Goal: Information Seeking & Learning: Learn about a topic

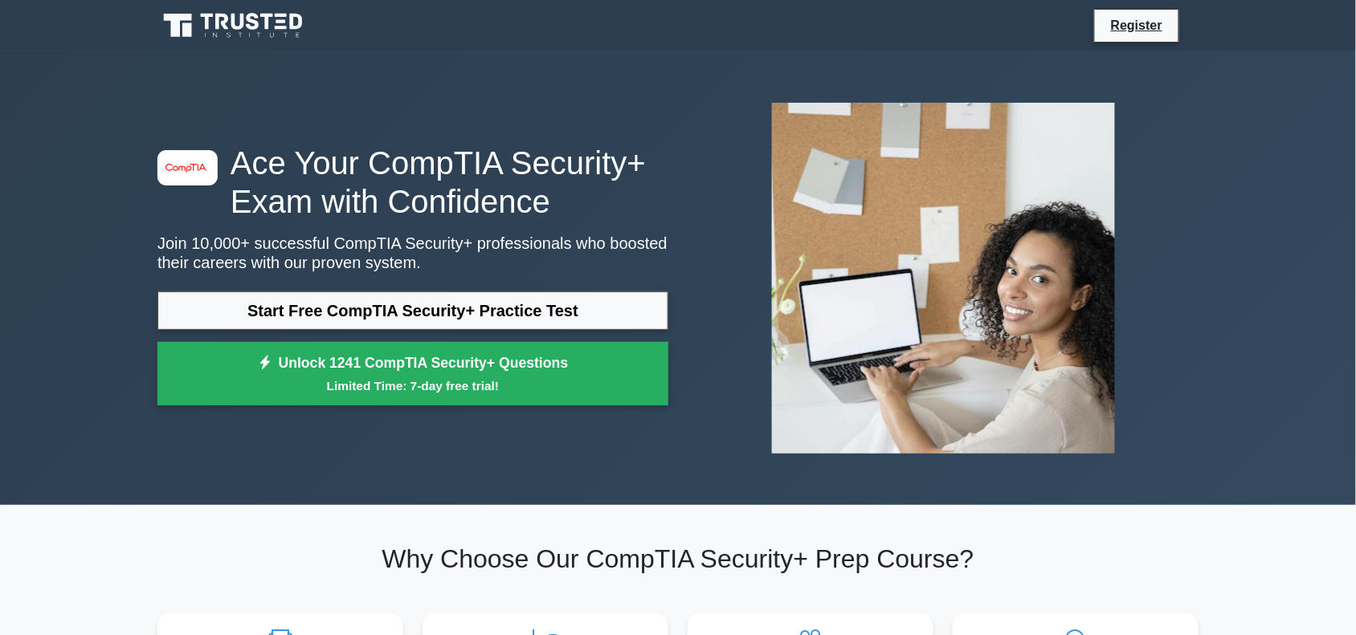
click at [368, 301] on link "Start Free CompTIA Security+ Practice Test" at bounding box center [412, 311] width 511 height 39
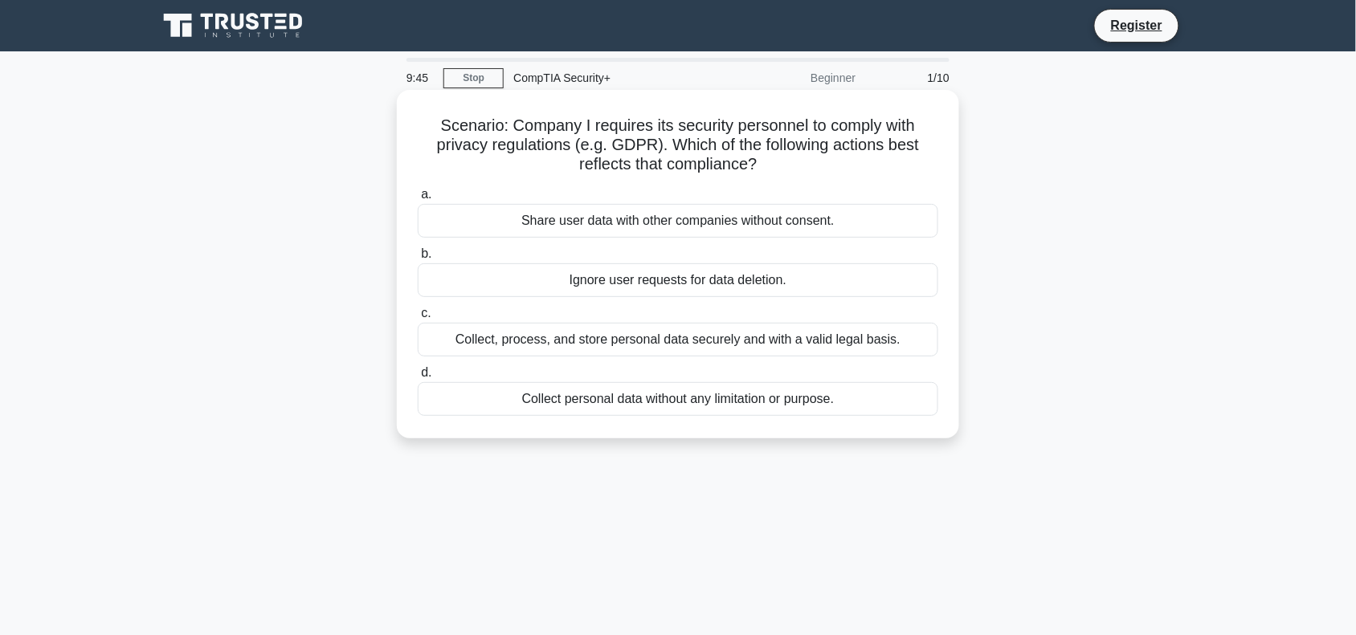
click at [695, 354] on div "Collect, process, and store personal data securely and with a valid legal basis." at bounding box center [678, 340] width 521 height 34
click at [418, 319] on input "c. Collect, process, and store personal data securely and with a valid legal ba…" at bounding box center [418, 313] width 0 height 10
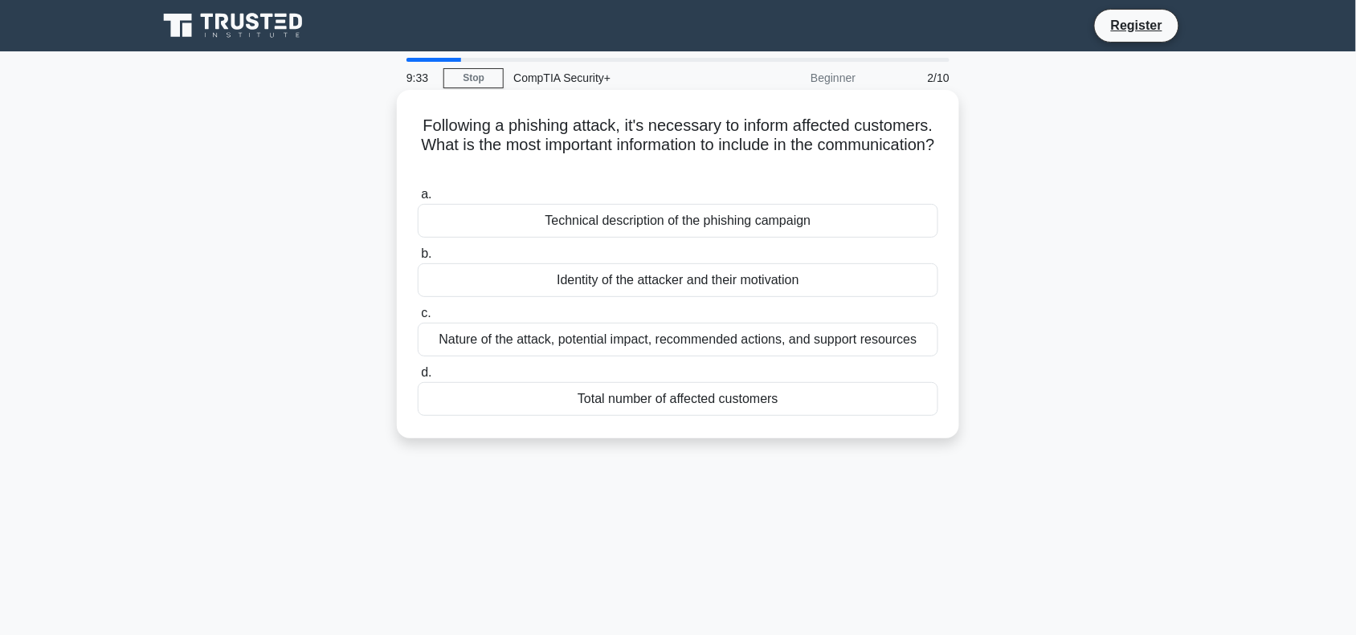
click at [731, 344] on div "Nature of the attack, potential impact, recommended actions, and support resour…" at bounding box center [678, 340] width 521 height 34
click at [418, 319] on input "c. Nature of the attack, potential impact, recommended actions, and support res…" at bounding box center [418, 313] width 0 height 10
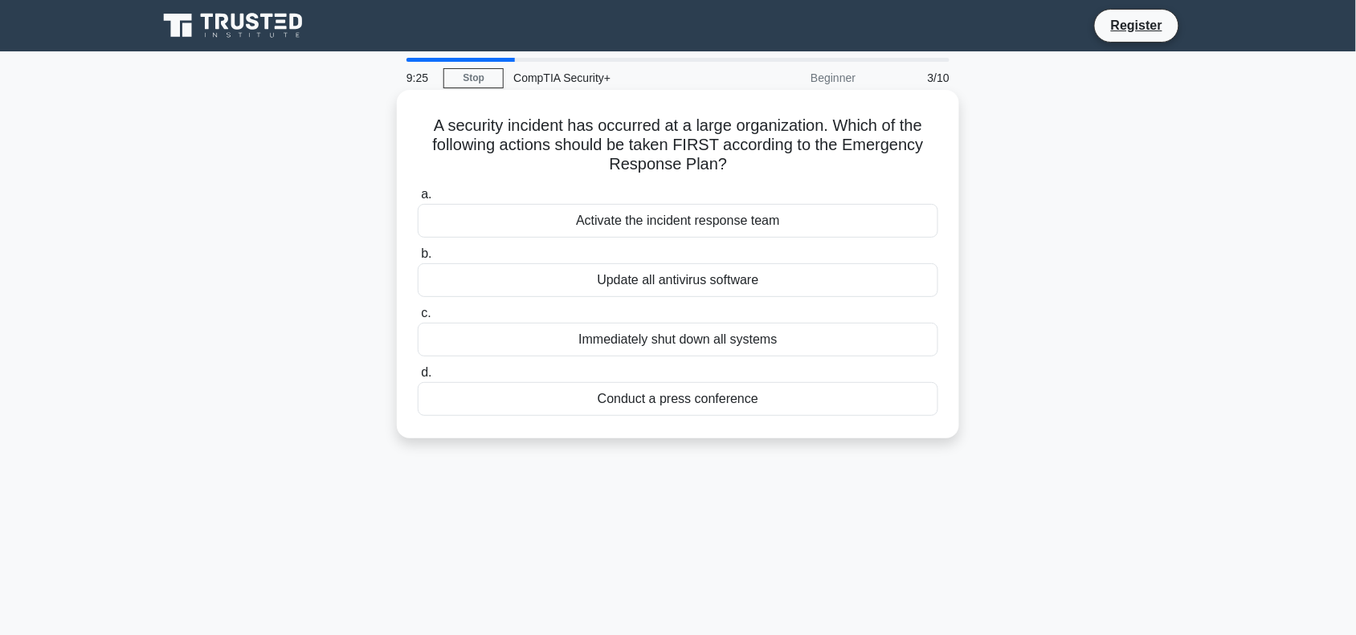
click at [689, 219] on div "Activate the incident response team" at bounding box center [678, 221] width 521 height 34
click at [418, 200] on input "a. Activate the incident response team" at bounding box center [418, 195] width 0 height 10
click at [715, 293] on div "Enable full-device encryption" at bounding box center [678, 280] width 521 height 34
click at [418, 259] on input "b. Enable full-device encryption" at bounding box center [418, 254] width 0 height 10
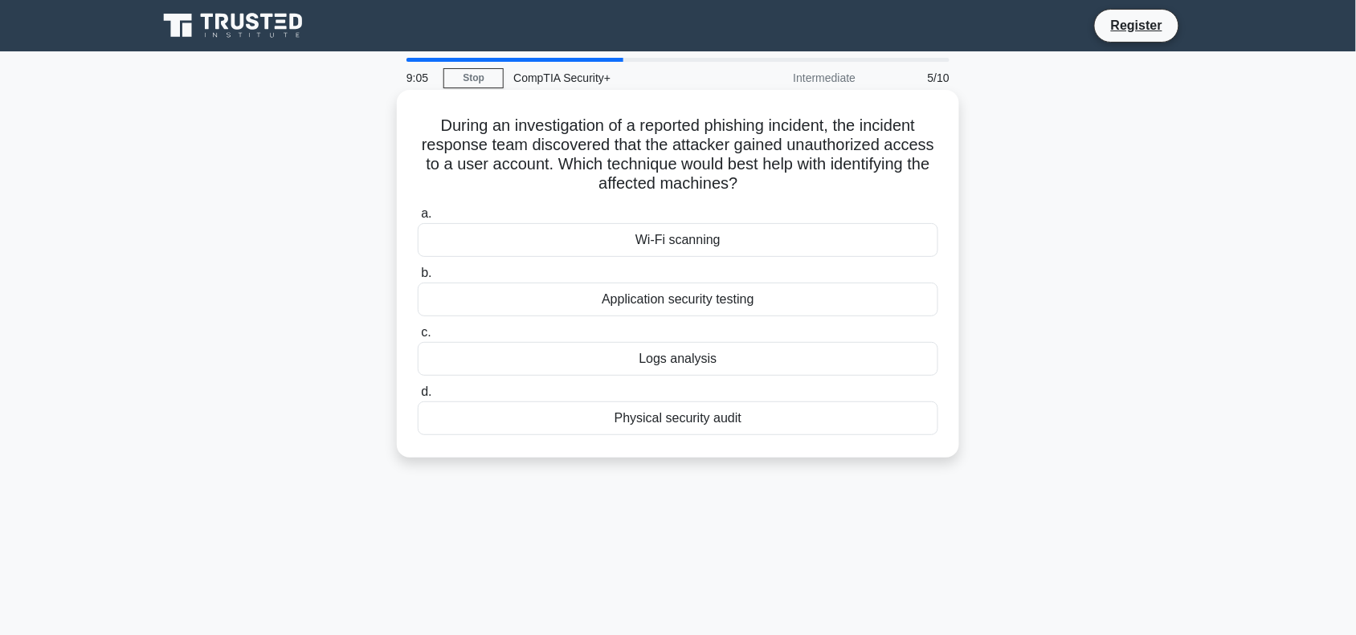
click at [729, 370] on div "Logs analysis" at bounding box center [678, 359] width 521 height 34
click at [418, 338] on input "c. Logs analysis" at bounding box center [418, 333] width 0 height 10
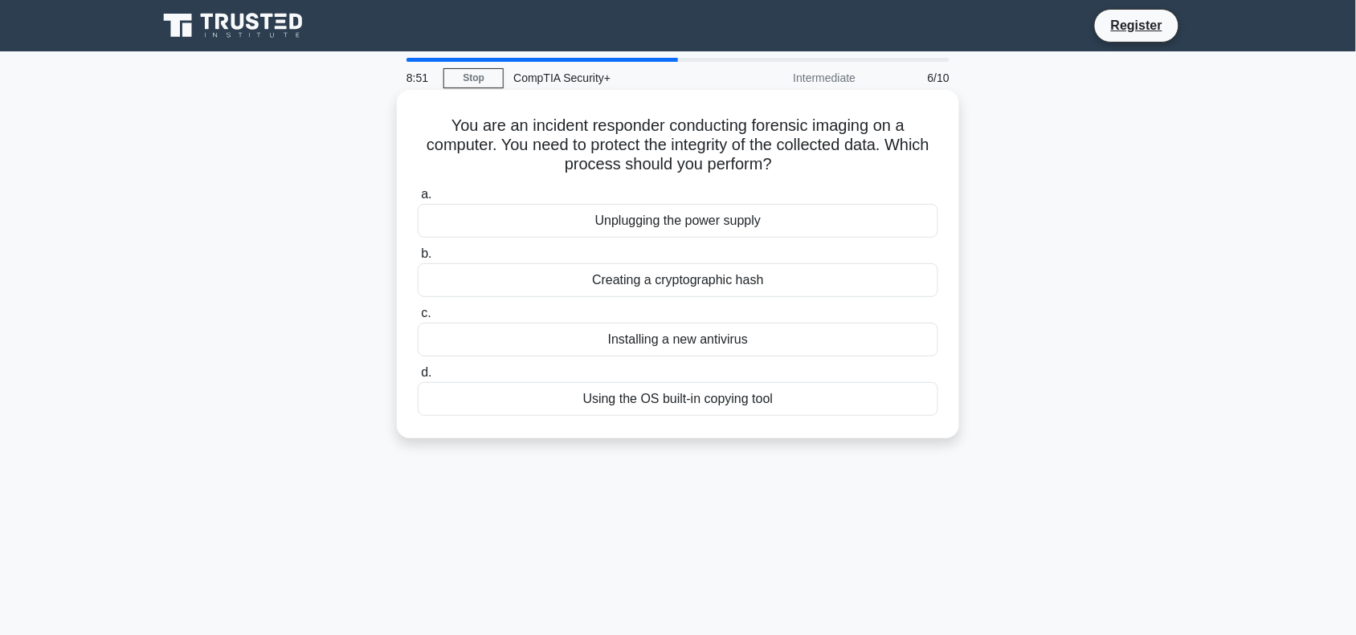
click at [681, 292] on div "Creating a cryptographic hash" at bounding box center [678, 280] width 521 height 34
click at [418, 259] on input "b. Creating a cryptographic hash" at bounding box center [418, 254] width 0 height 10
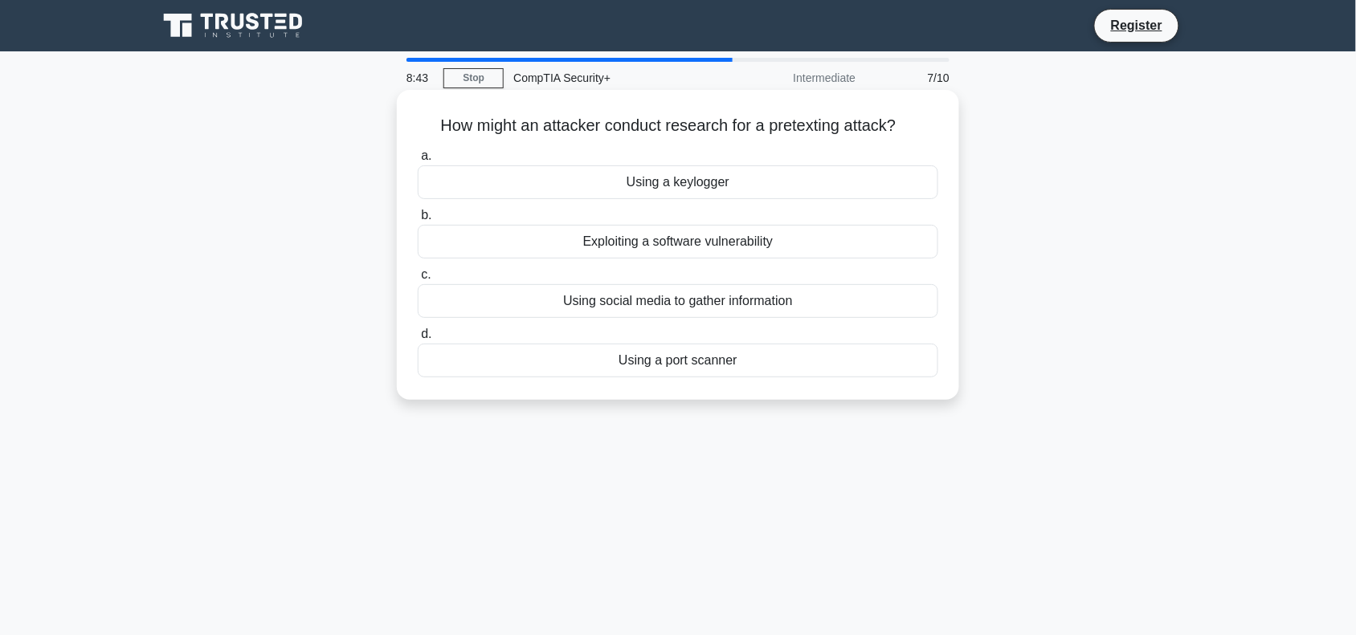
click at [740, 303] on div "Using social media to gather information" at bounding box center [678, 301] width 521 height 34
click at [418, 280] on input "c. Using social media to gather information" at bounding box center [418, 275] width 0 height 10
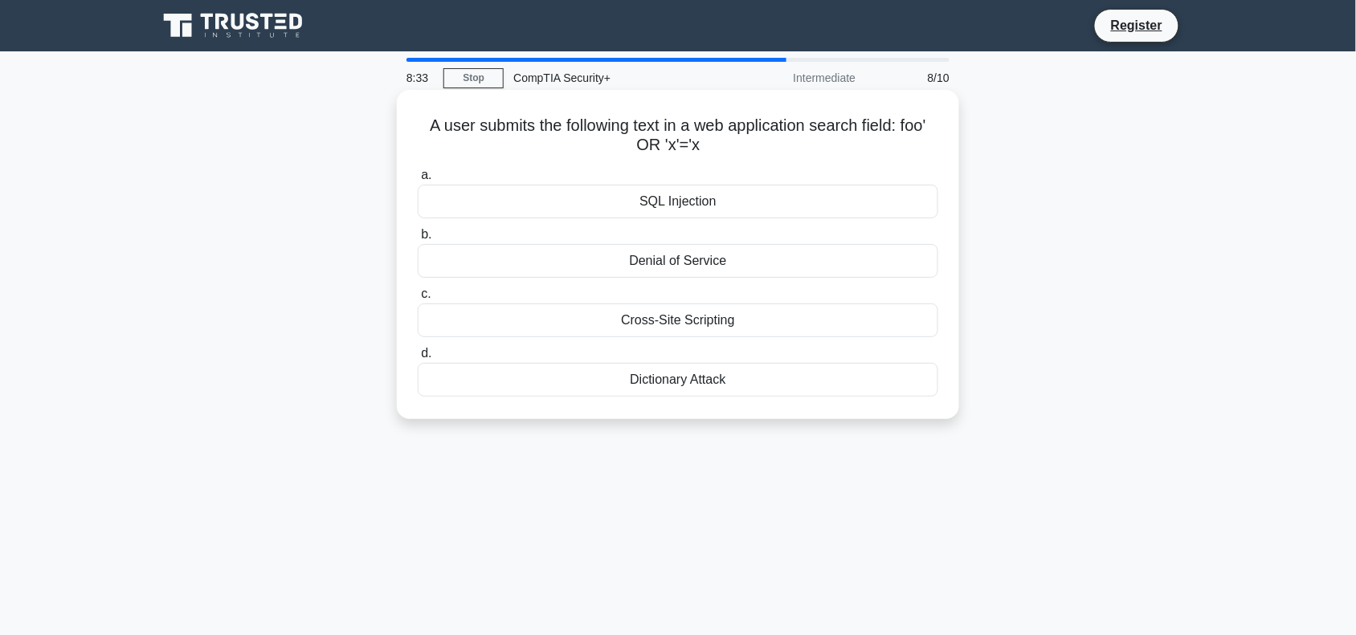
click at [624, 186] on div "SQL Injection" at bounding box center [678, 202] width 521 height 34
click at [418, 181] on input "a. SQL Injection" at bounding box center [418, 175] width 0 height 10
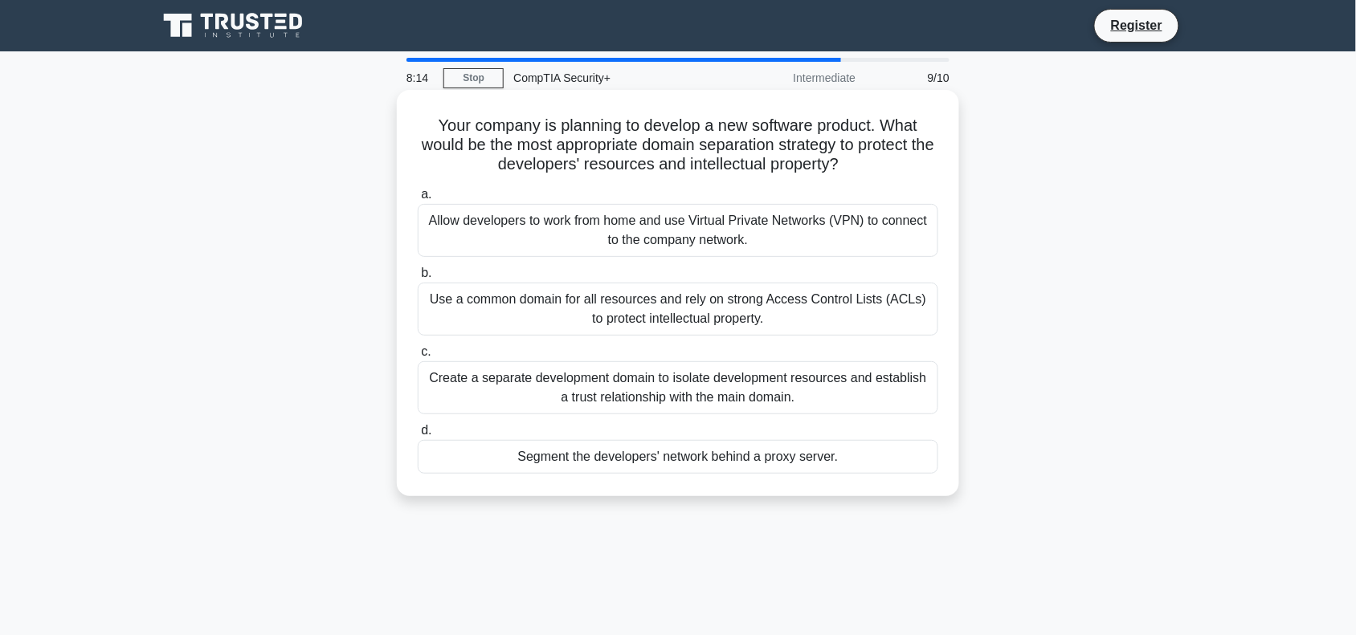
click at [826, 398] on div "Create a separate development domain to isolate development resources and estab…" at bounding box center [678, 387] width 521 height 53
click at [418, 357] on input "c. Create a separate development domain to isolate development resources and es…" at bounding box center [418, 352] width 0 height 10
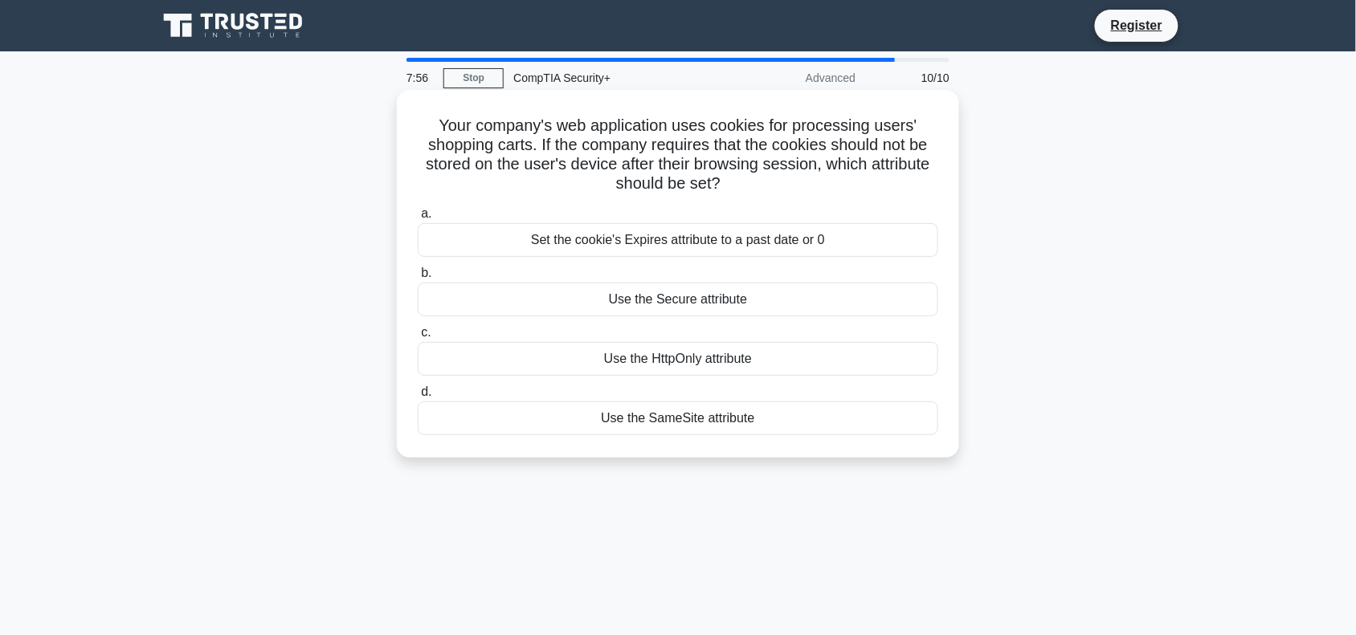
click at [852, 246] on div "Set the cookie's Expires attribute to a past date or 0" at bounding box center [678, 240] width 521 height 34
click at [418, 219] on input "a. Set the cookie's Expires attribute to a past date or 0" at bounding box center [418, 214] width 0 height 10
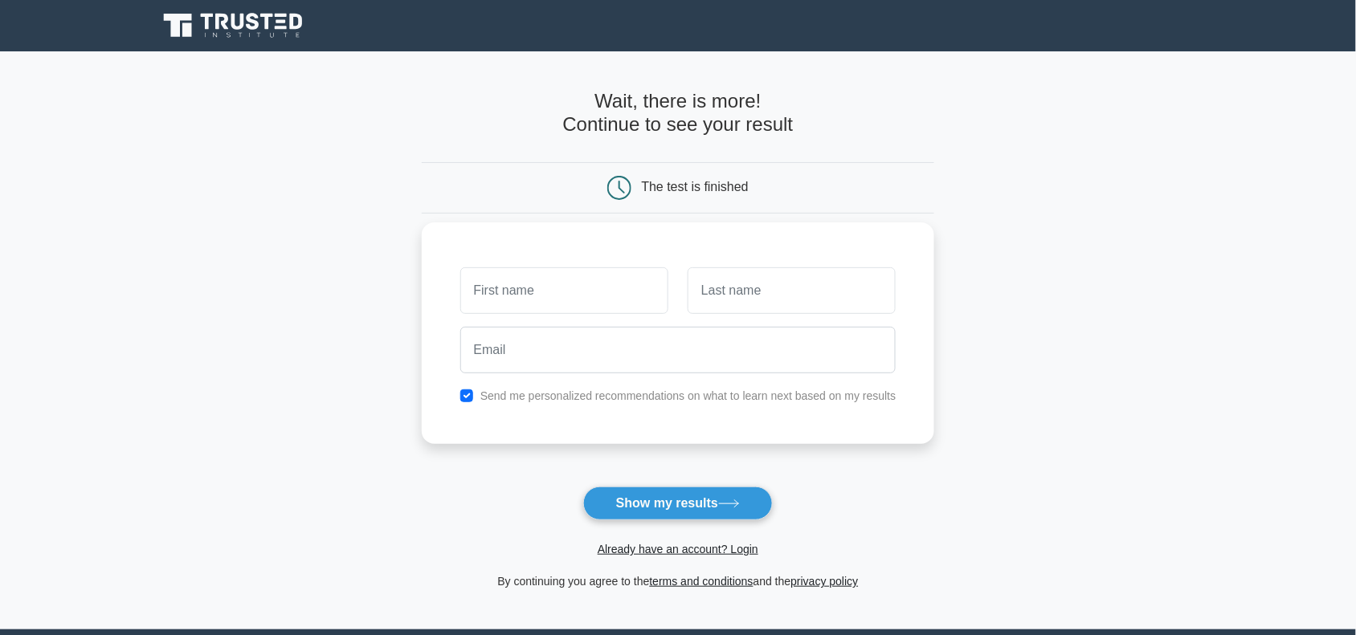
click at [615, 289] on input "text" at bounding box center [564, 291] width 208 height 47
click at [580, 402] on label "Send me personalized recommendations on what to learn next based on my results" at bounding box center [688, 396] width 416 height 13
click at [468, 399] on input "checkbox" at bounding box center [466, 396] width 13 height 13
checkbox input "false"
click at [672, 504] on button "Show my results" at bounding box center [678, 504] width 190 height 34
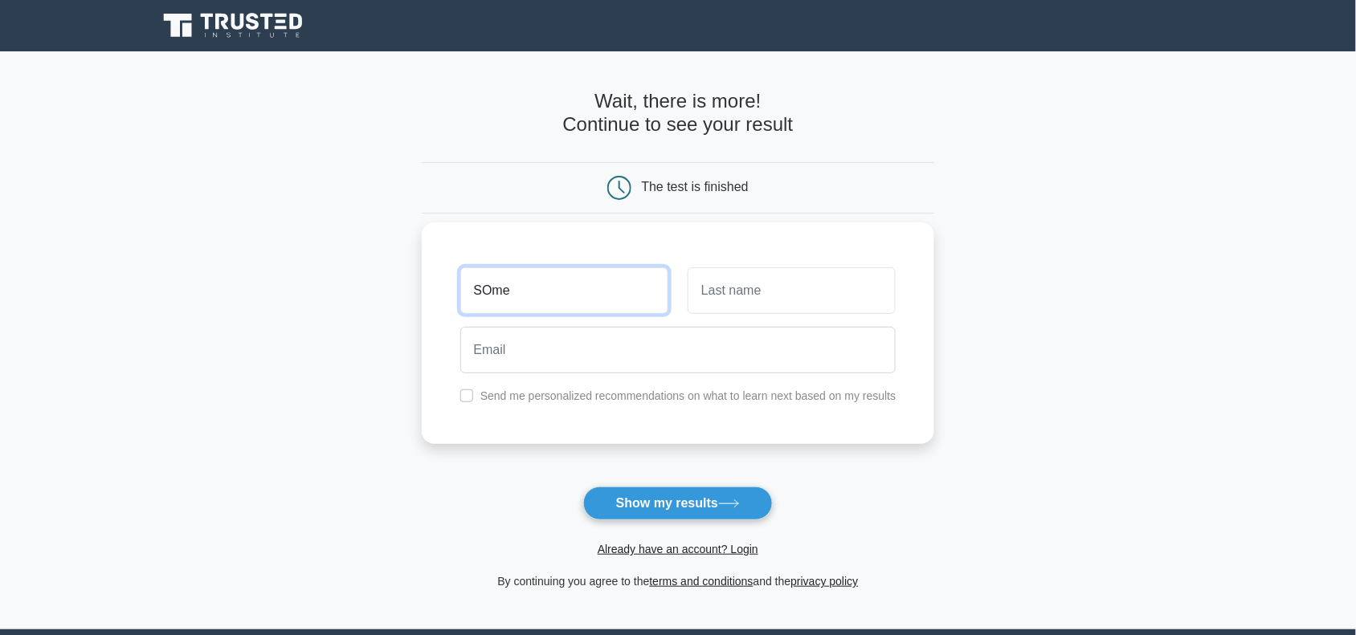
type input "SOme"
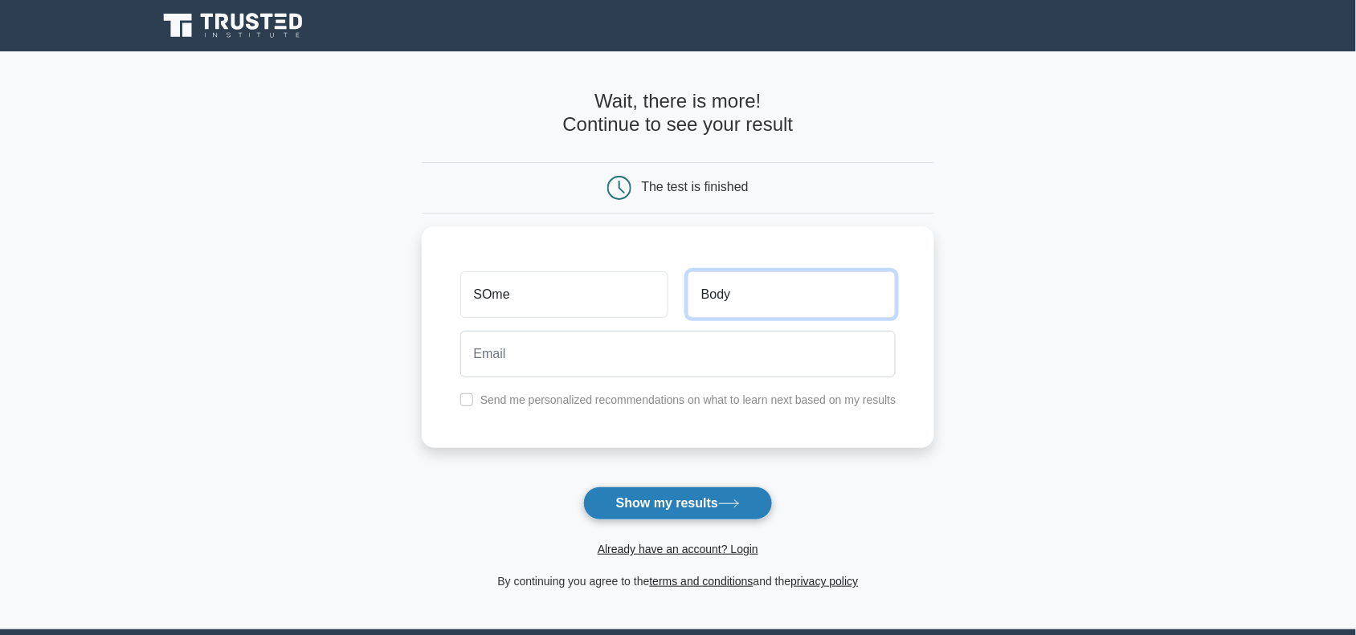
type input "Body"
click at [703, 499] on button "Show my results" at bounding box center [678, 504] width 190 height 34
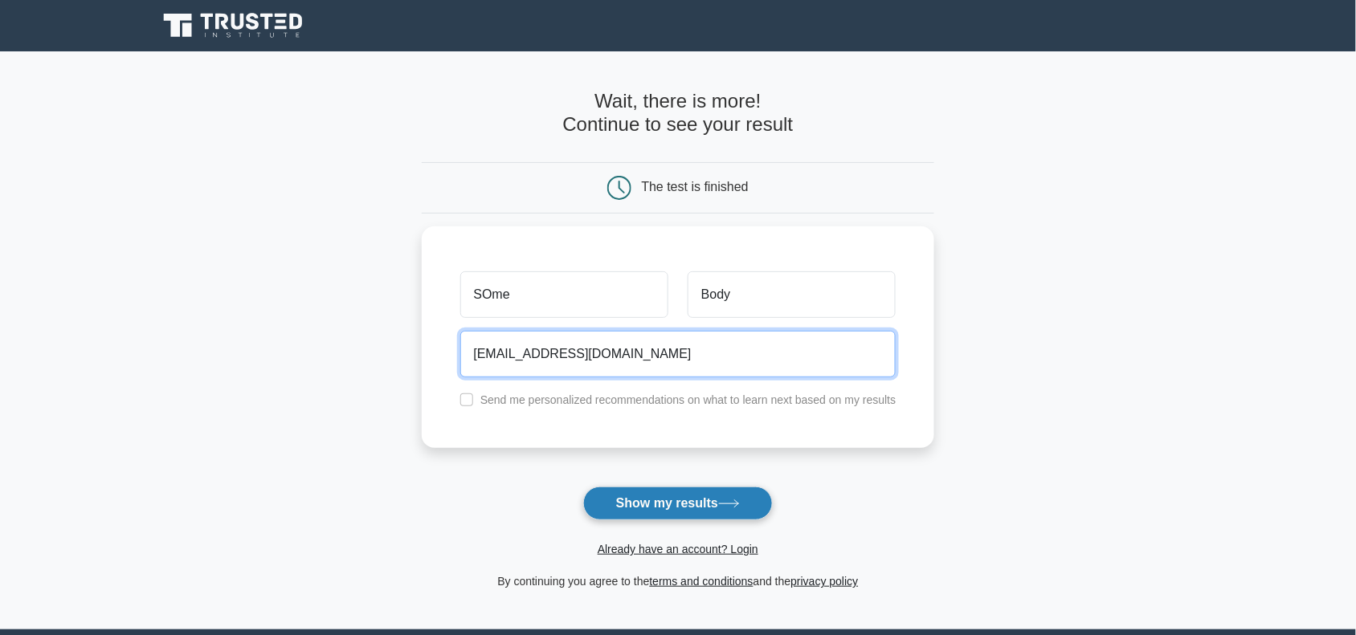
type input "thatyouusedtoknow@gmail.com"
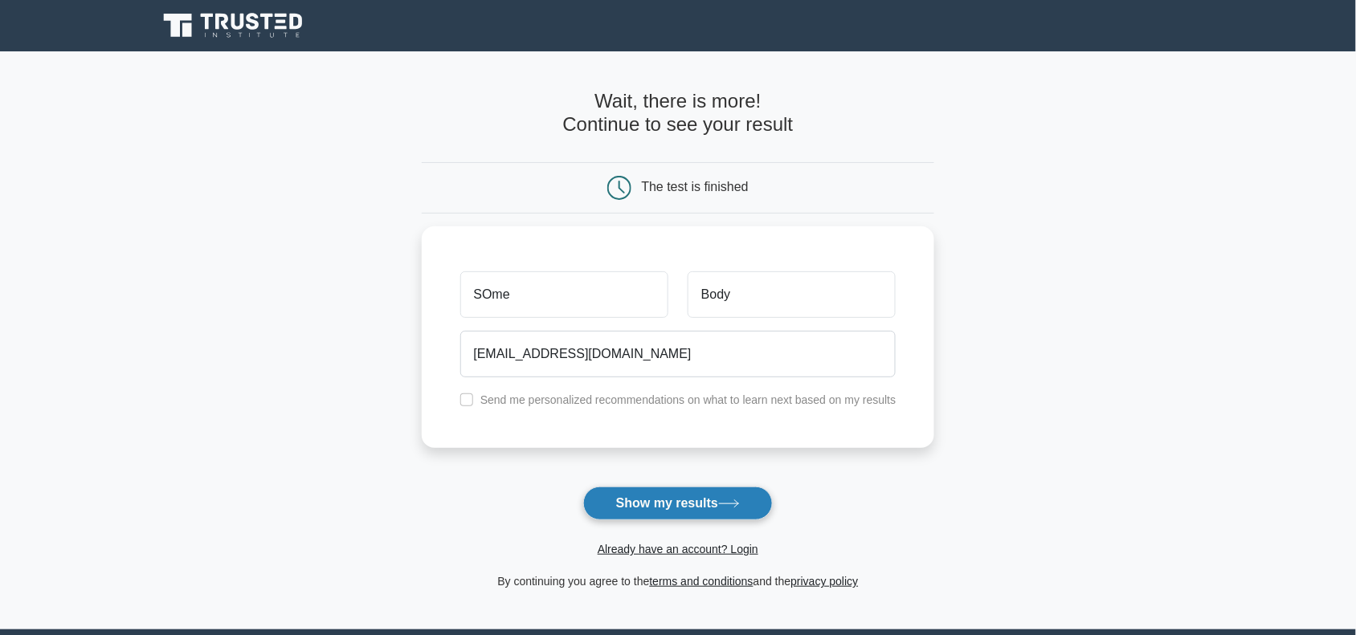
click at [721, 513] on button "Show my results" at bounding box center [678, 504] width 190 height 34
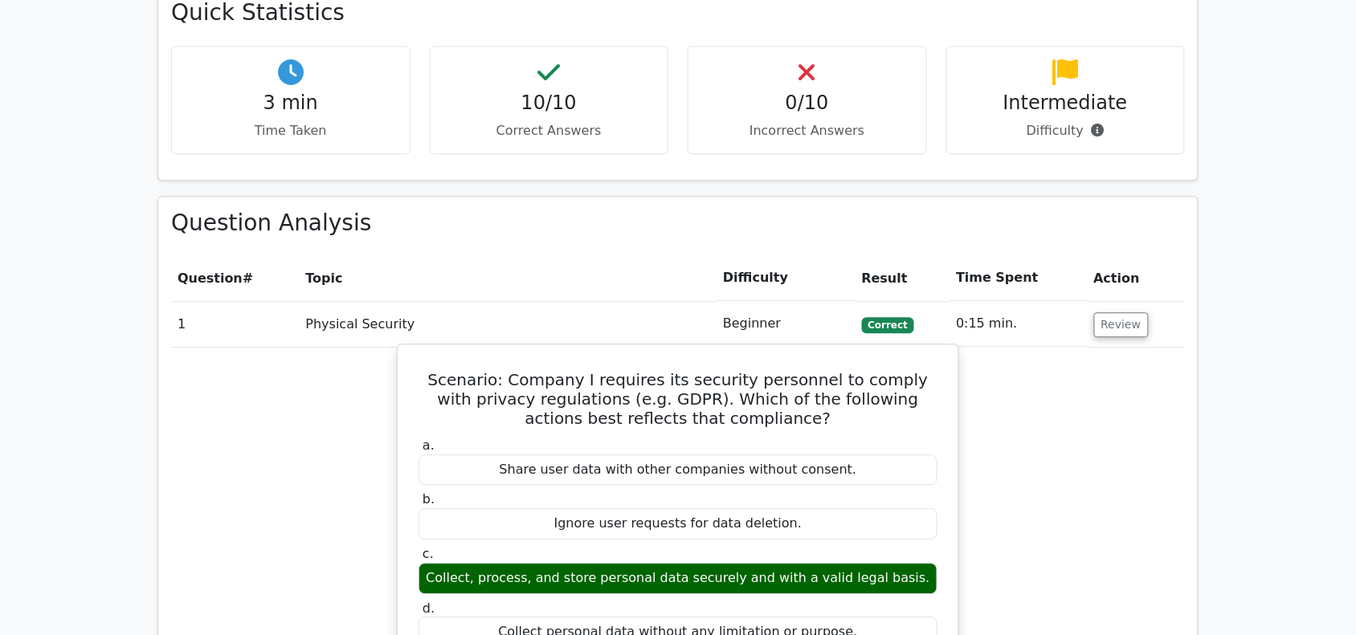
scroll to position [1055, 0]
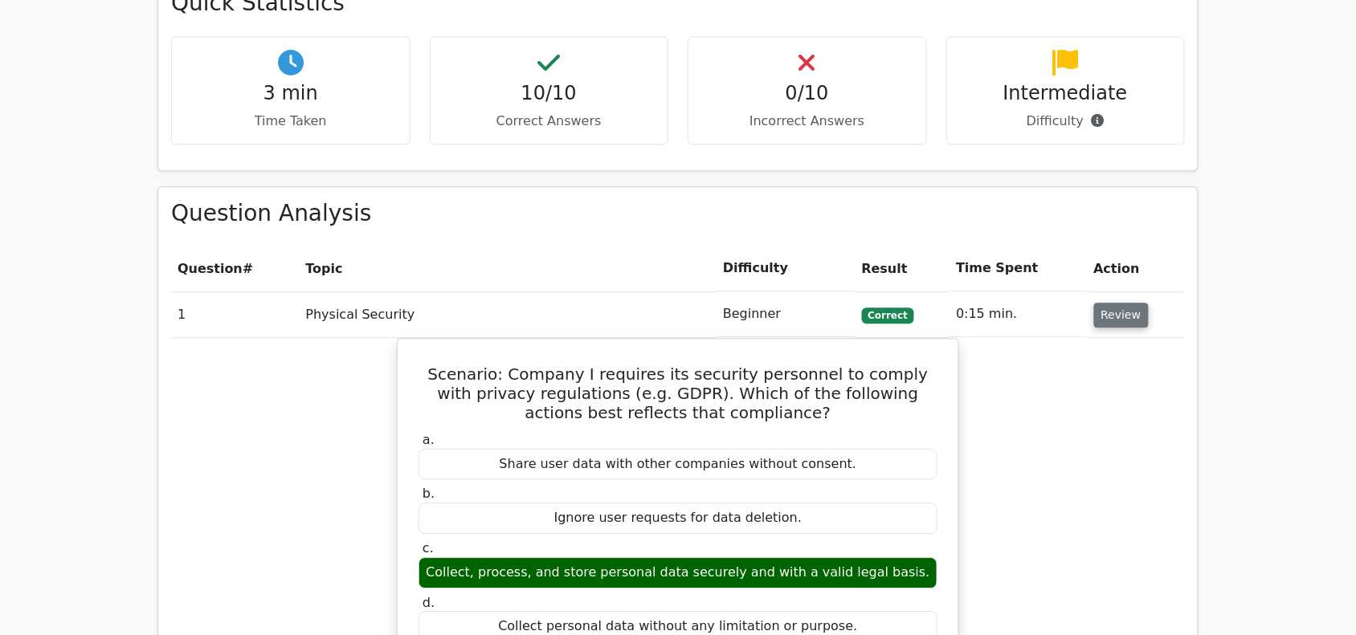
click at [1119, 303] on button "Review" at bounding box center [1121, 315] width 55 height 25
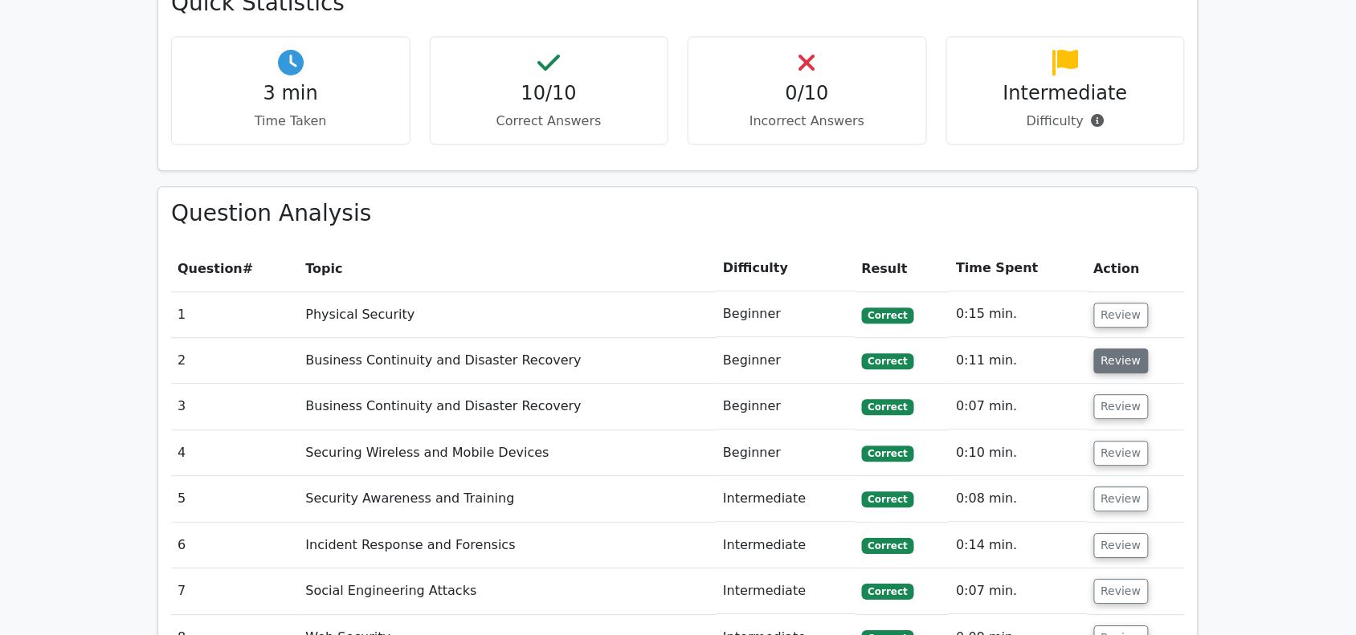
click at [1127, 349] on button "Review" at bounding box center [1121, 361] width 55 height 25
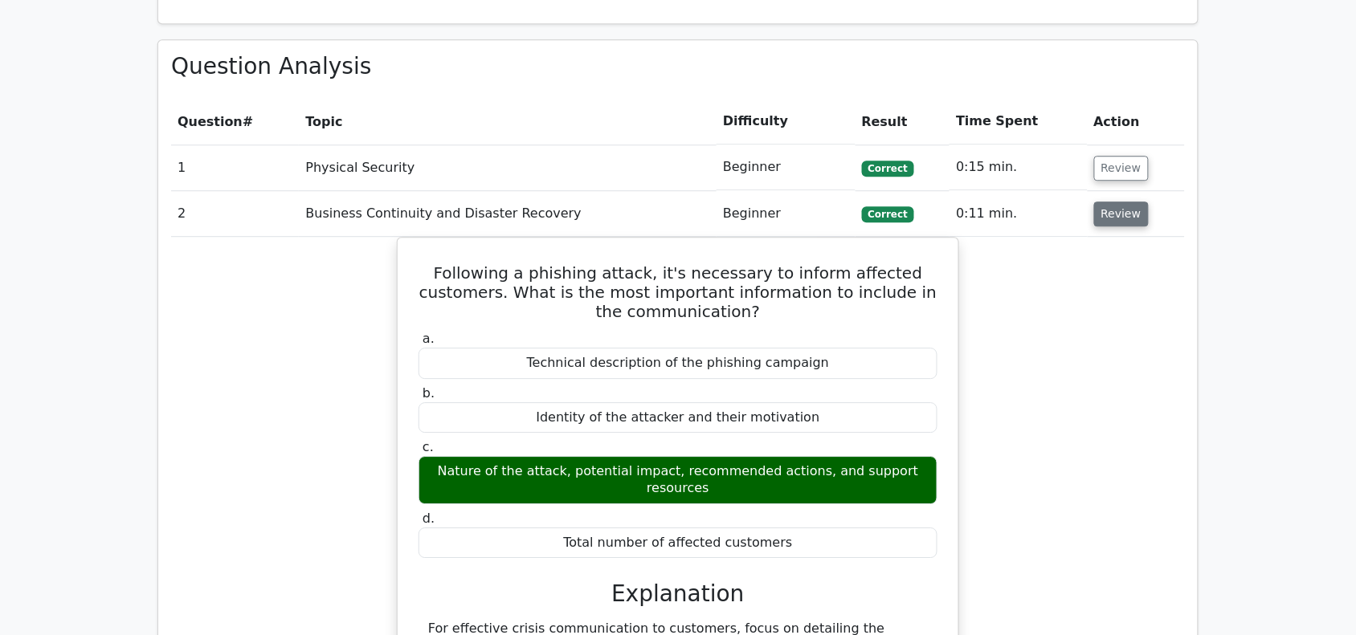
scroll to position [1203, 0]
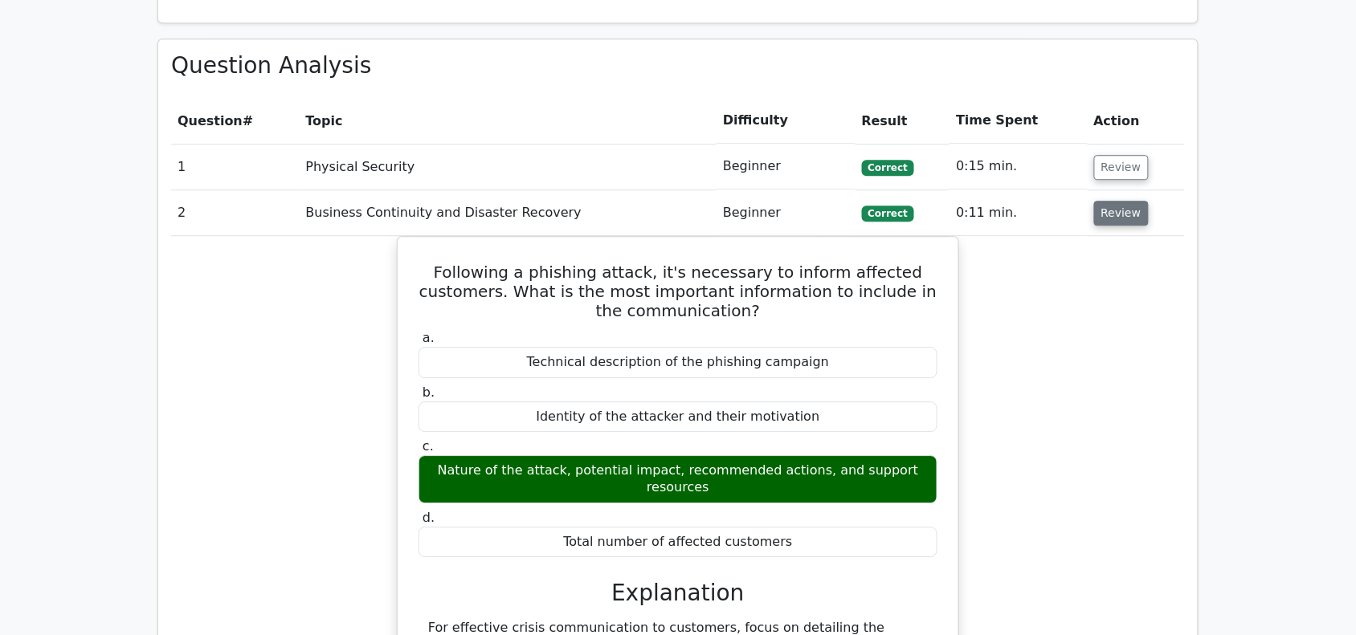
click at [1133, 201] on button "Review" at bounding box center [1121, 213] width 55 height 25
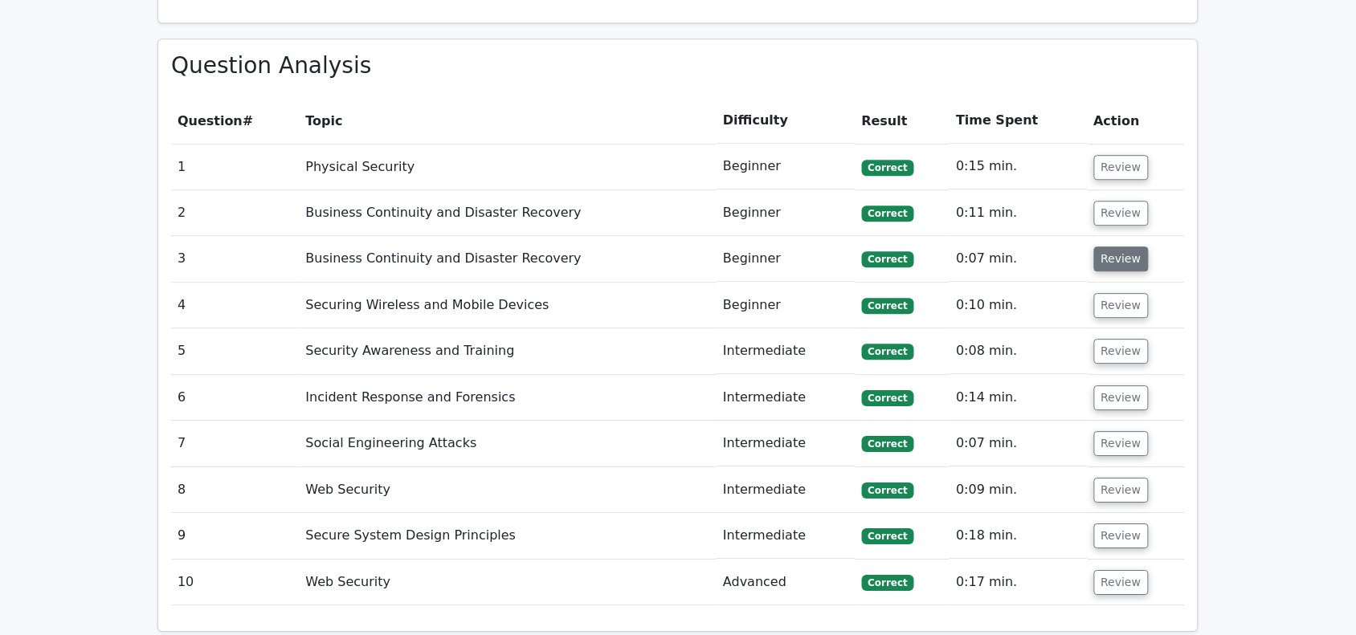
click at [1118, 247] on button "Review" at bounding box center [1121, 259] width 55 height 25
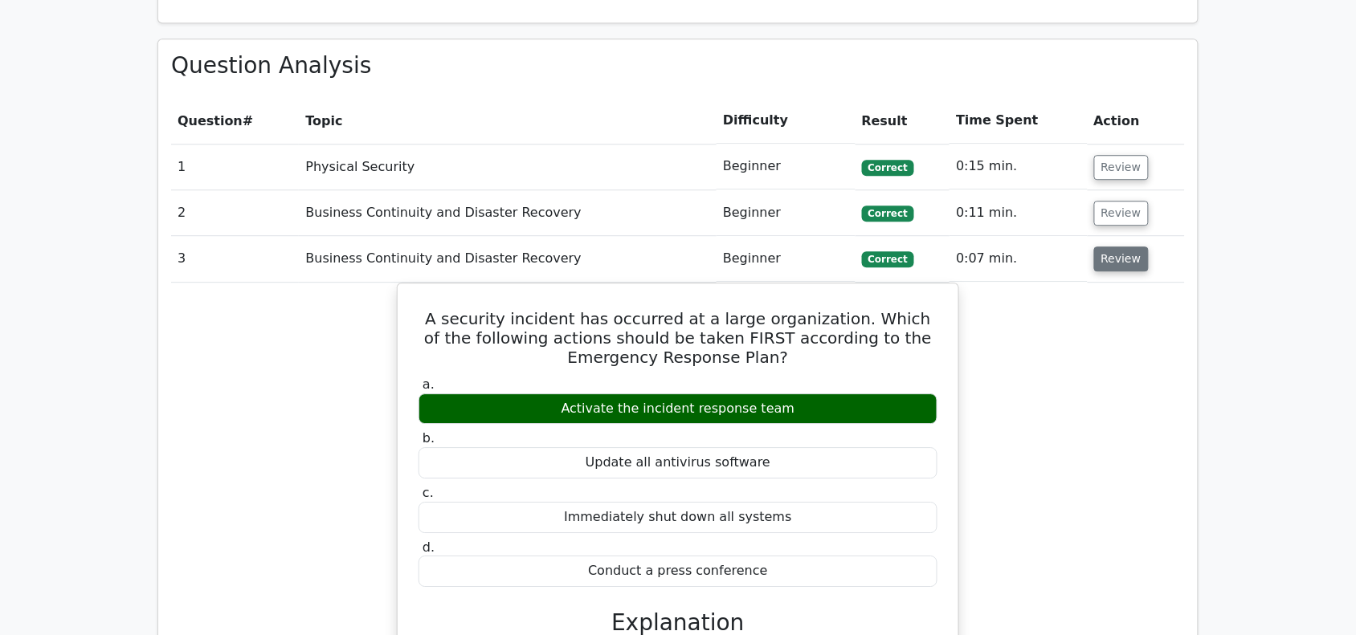
click at [1118, 247] on button "Review" at bounding box center [1121, 259] width 55 height 25
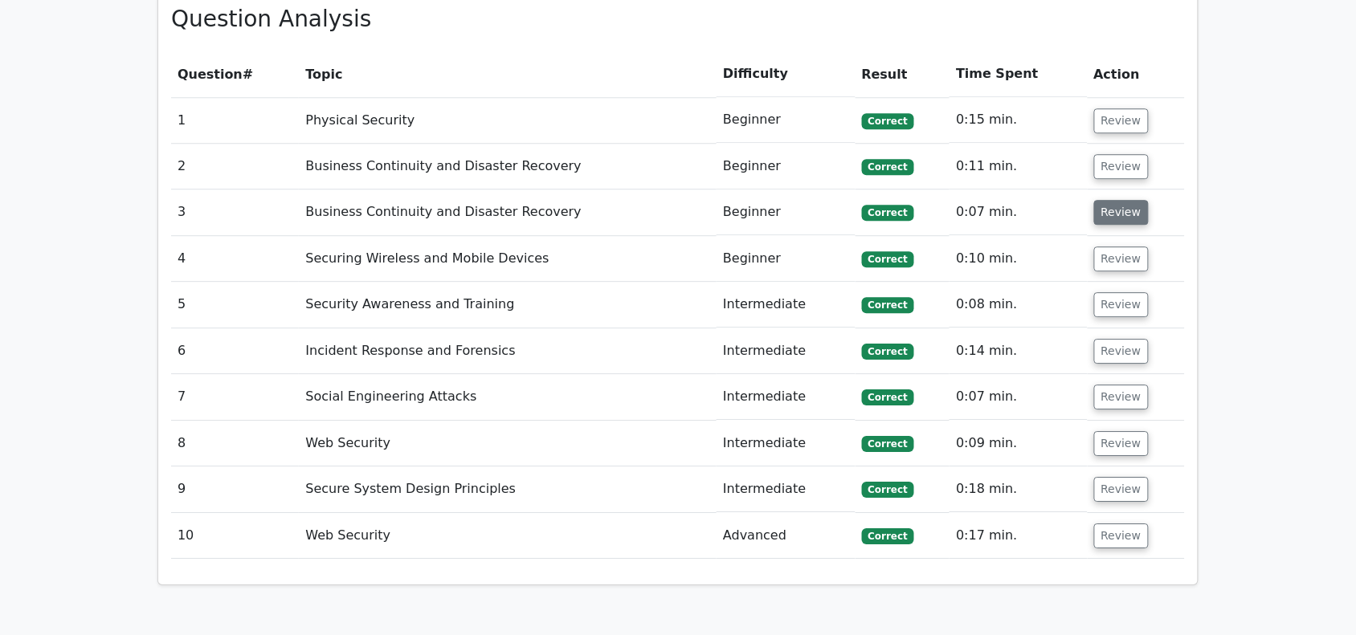
scroll to position [1257, 0]
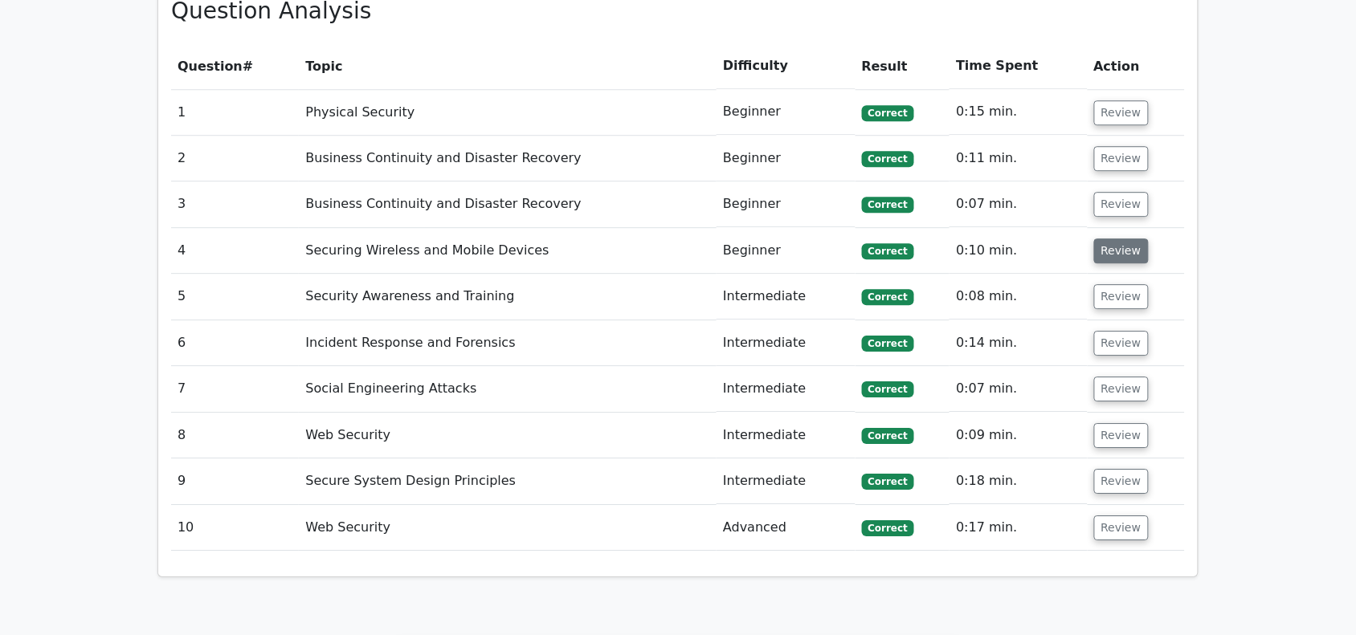
click at [1119, 239] on button "Review" at bounding box center [1121, 251] width 55 height 25
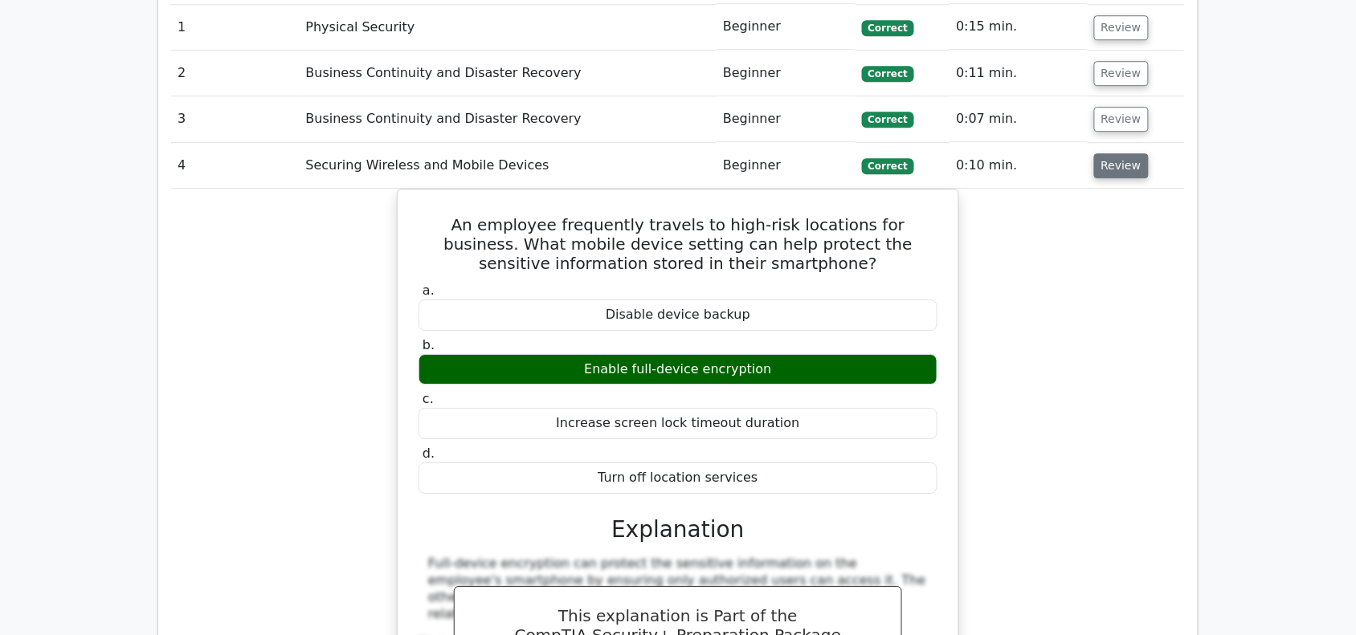
scroll to position [1343, 0]
click at [1123, 153] on button "Review" at bounding box center [1121, 165] width 55 height 25
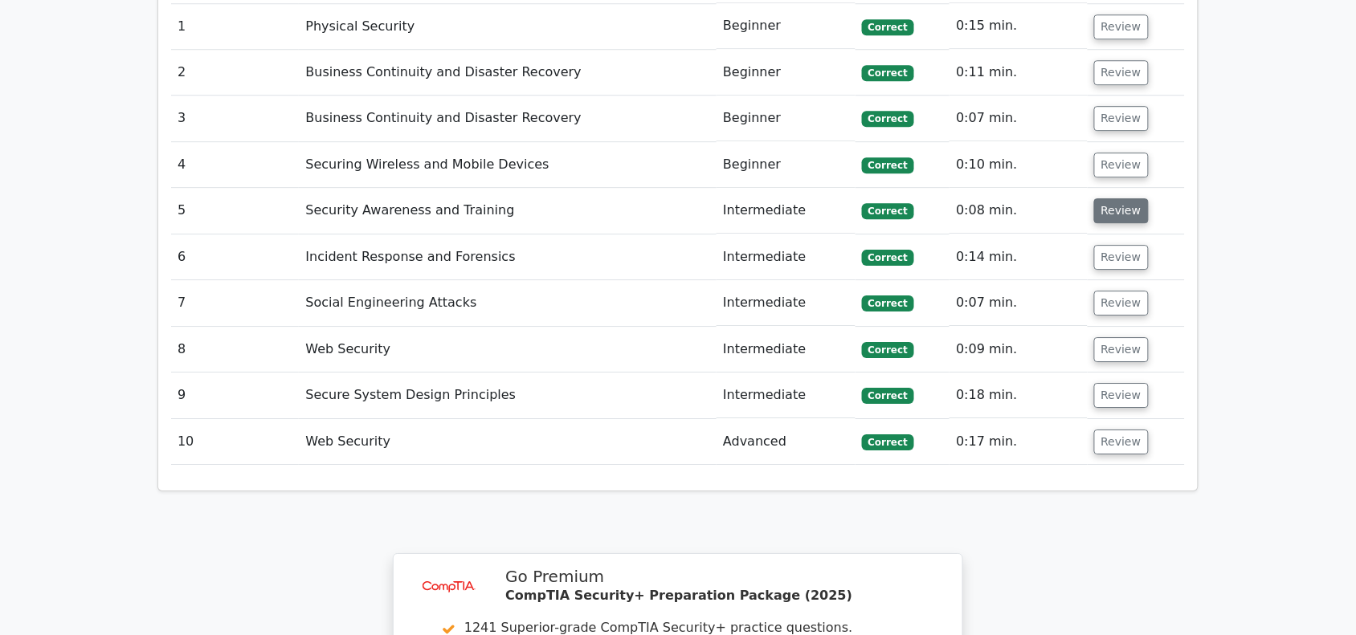
click at [1105, 198] on button "Review" at bounding box center [1121, 210] width 55 height 25
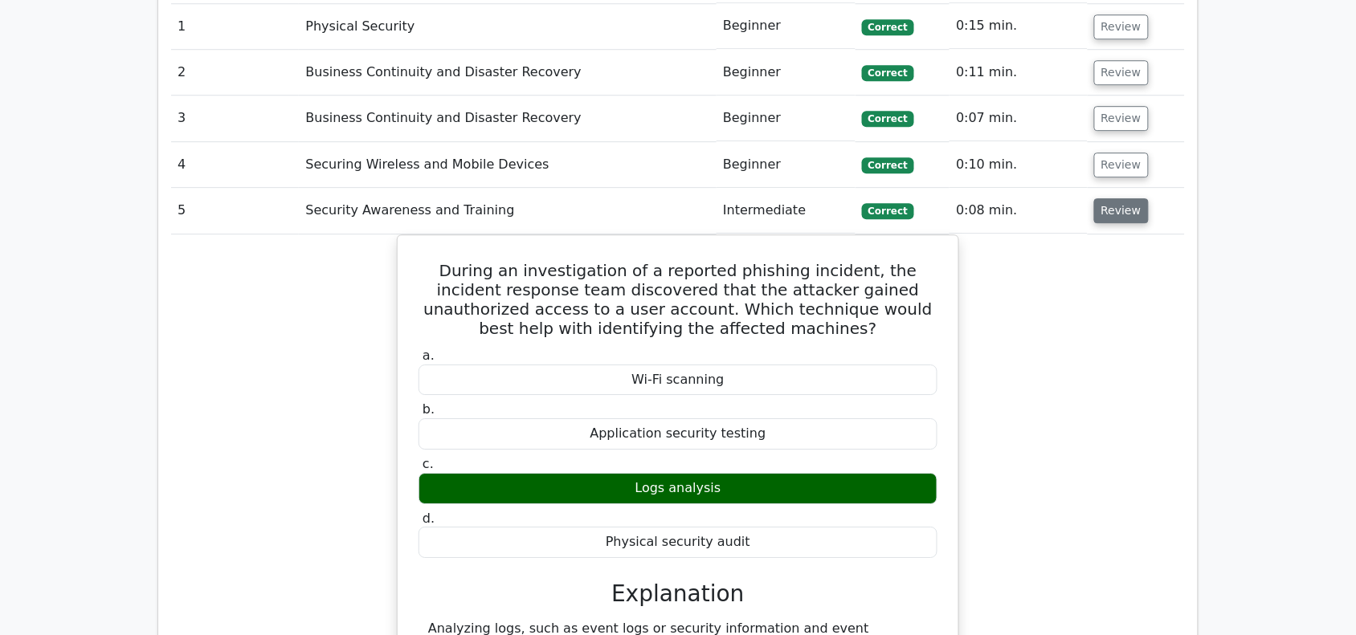
click at [1111, 198] on button "Review" at bounding box center [1121, 210] width 55 height 25
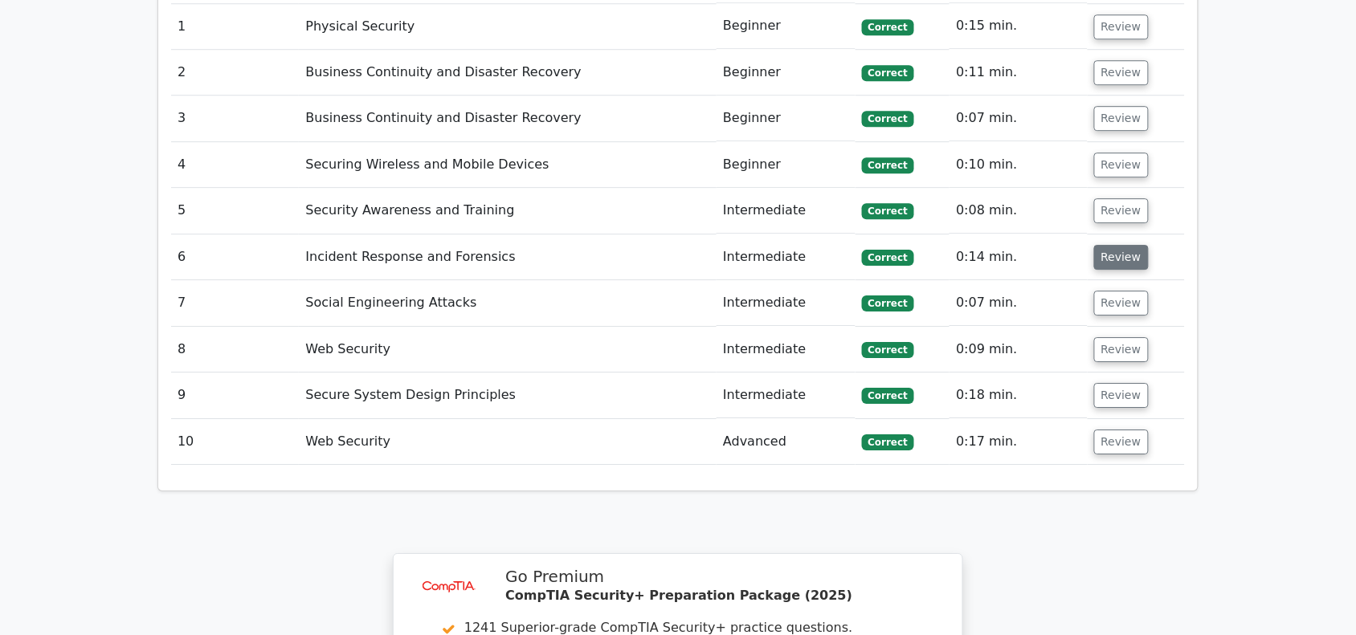
click at [1113, 245] on button "Review" at bounding box center [1121, 257] width 55 height 25
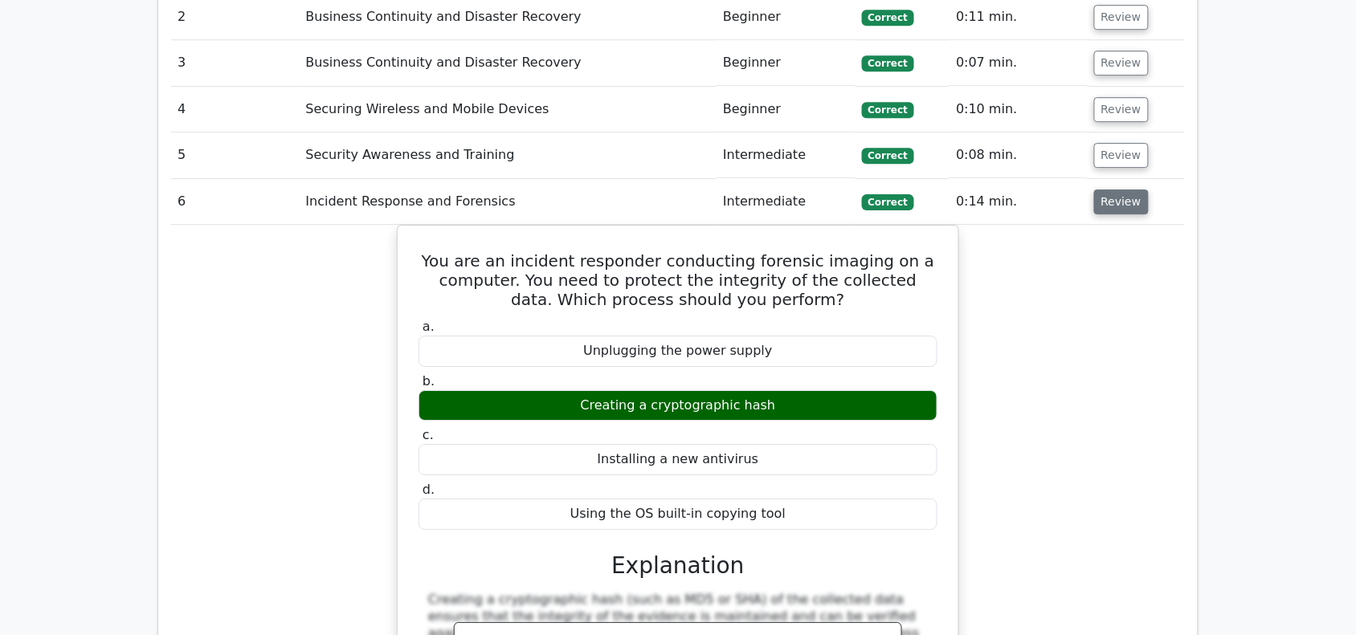
scroll to position [1398, 0]
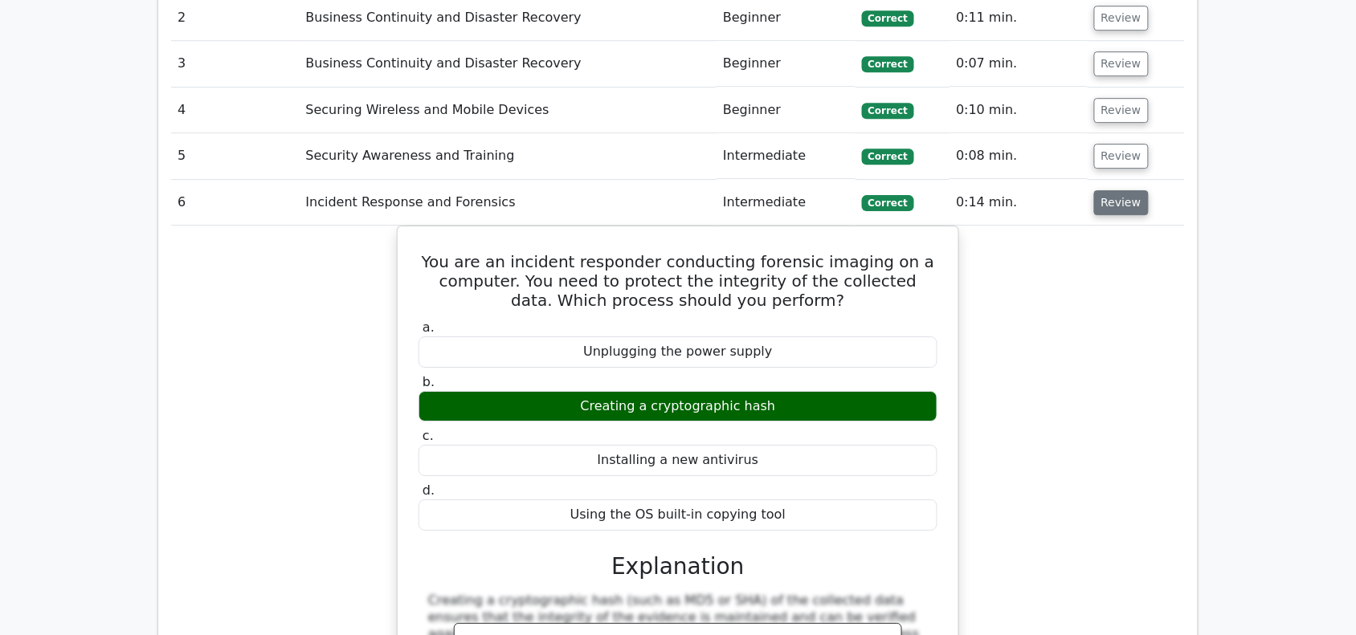
click at [1125, 190] on button "Review" at bounding box center [1121, 202] width 55 height 25
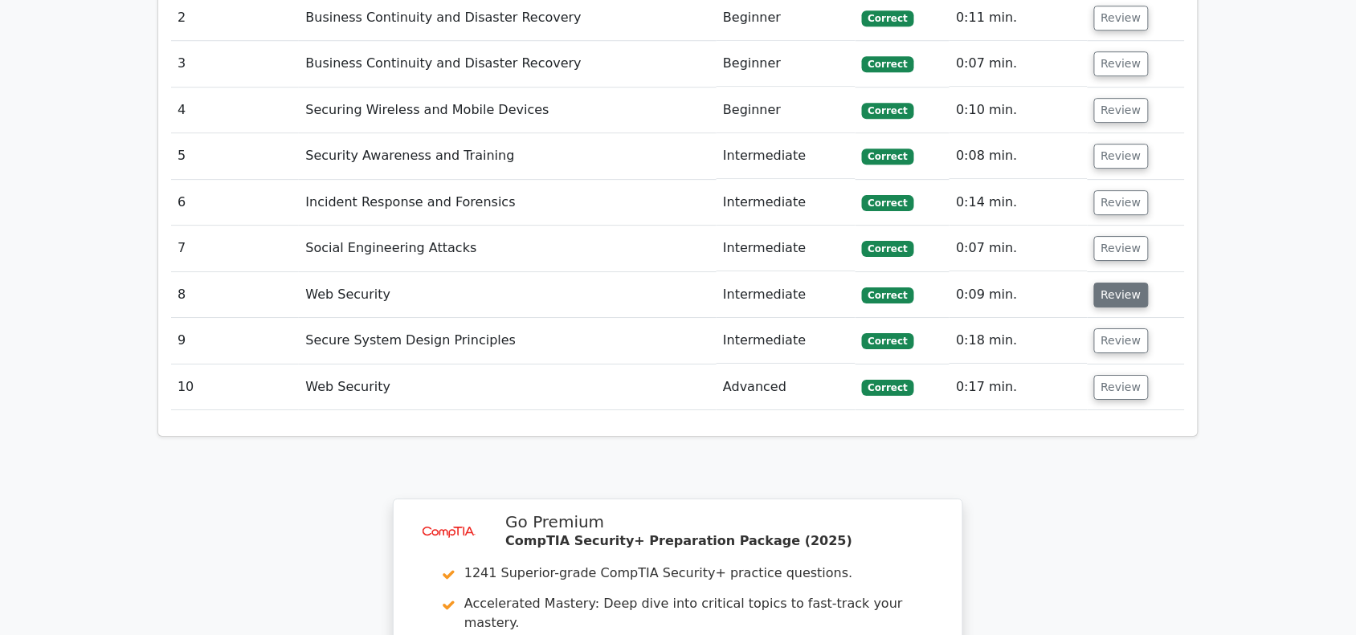
click at [1113, 283] on button "Review" at bounding box center [1121, 295] width 55 height 25
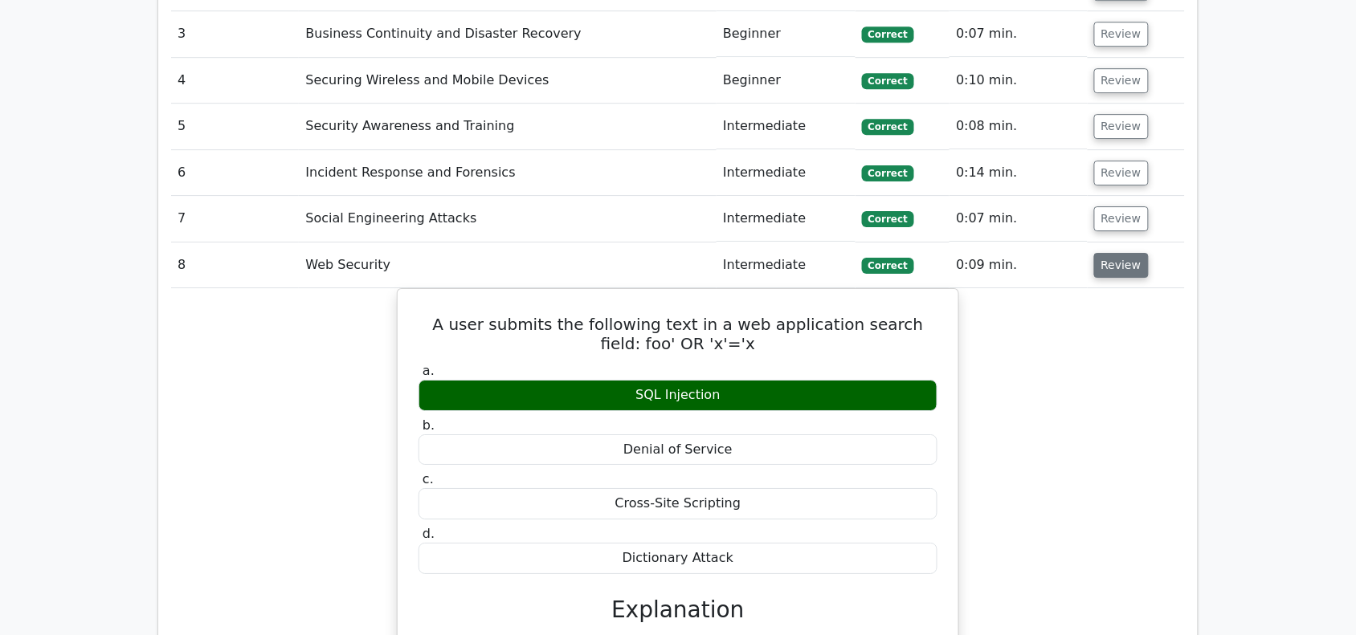
scroll to position [1420, 0]
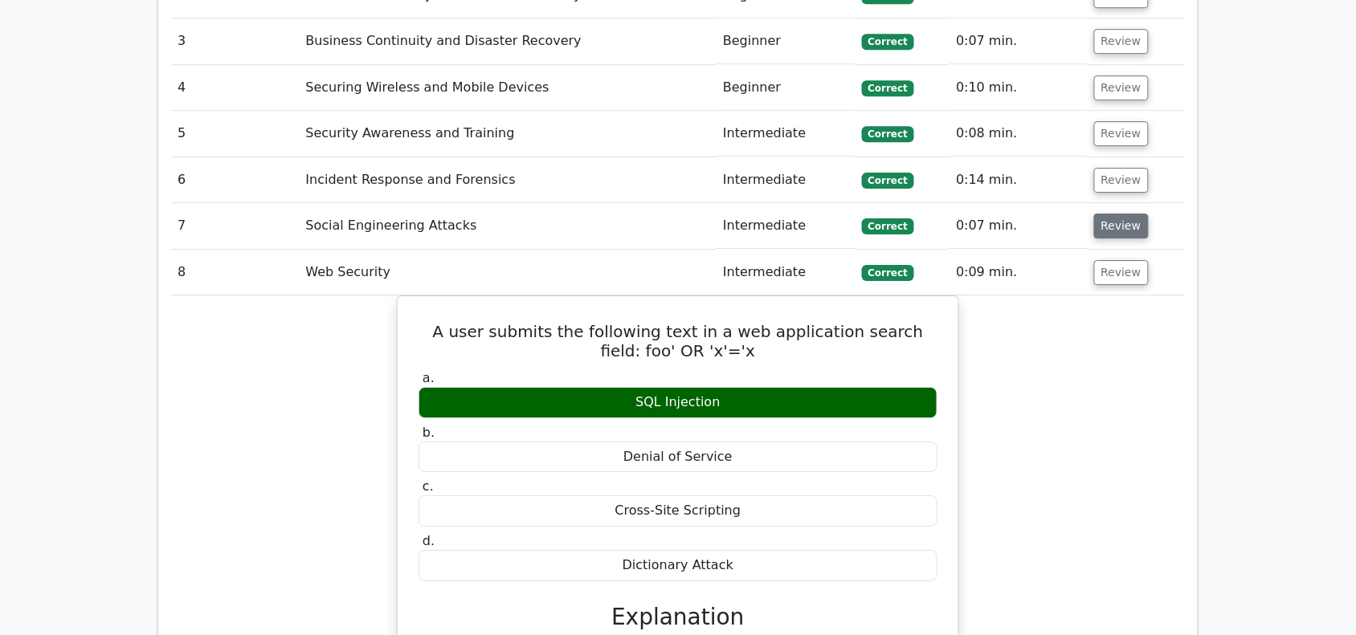
click at [1109, 214] on button "Review" at bounding box center [1121, 226] width 55 height 25
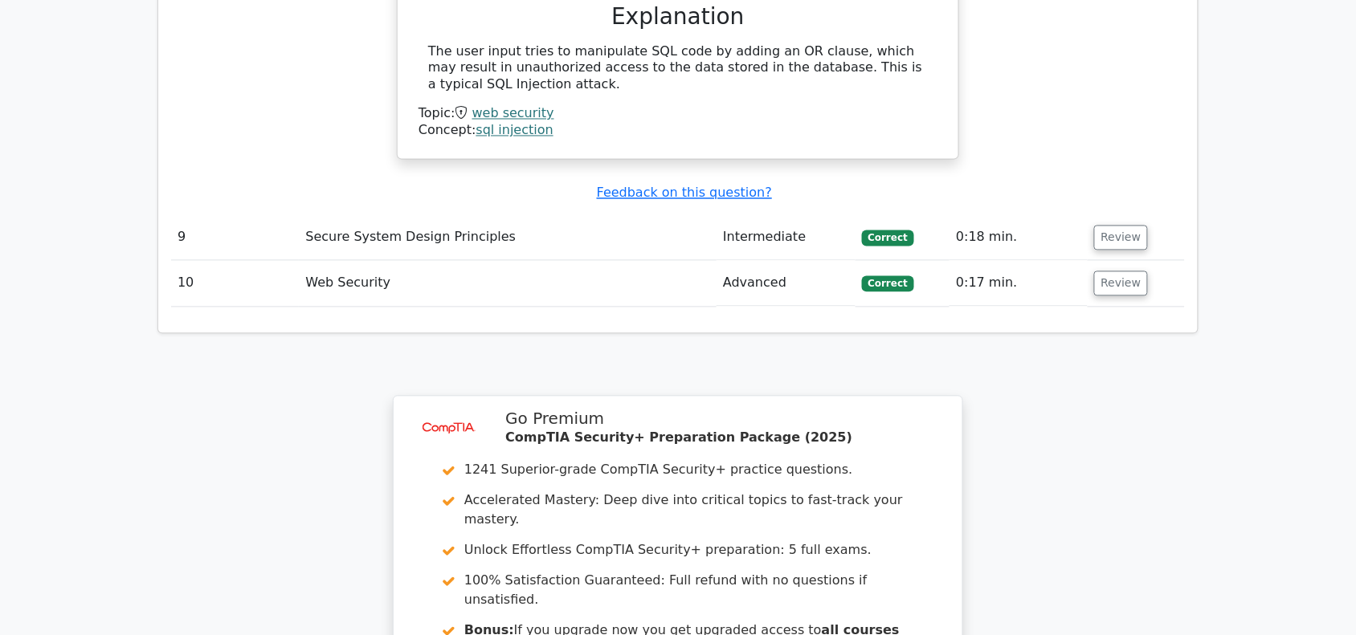
scroll to position [2651, 0]
click at [1098, 270] on button "Review" at bounding box center [1121, 282] width 55 height 25
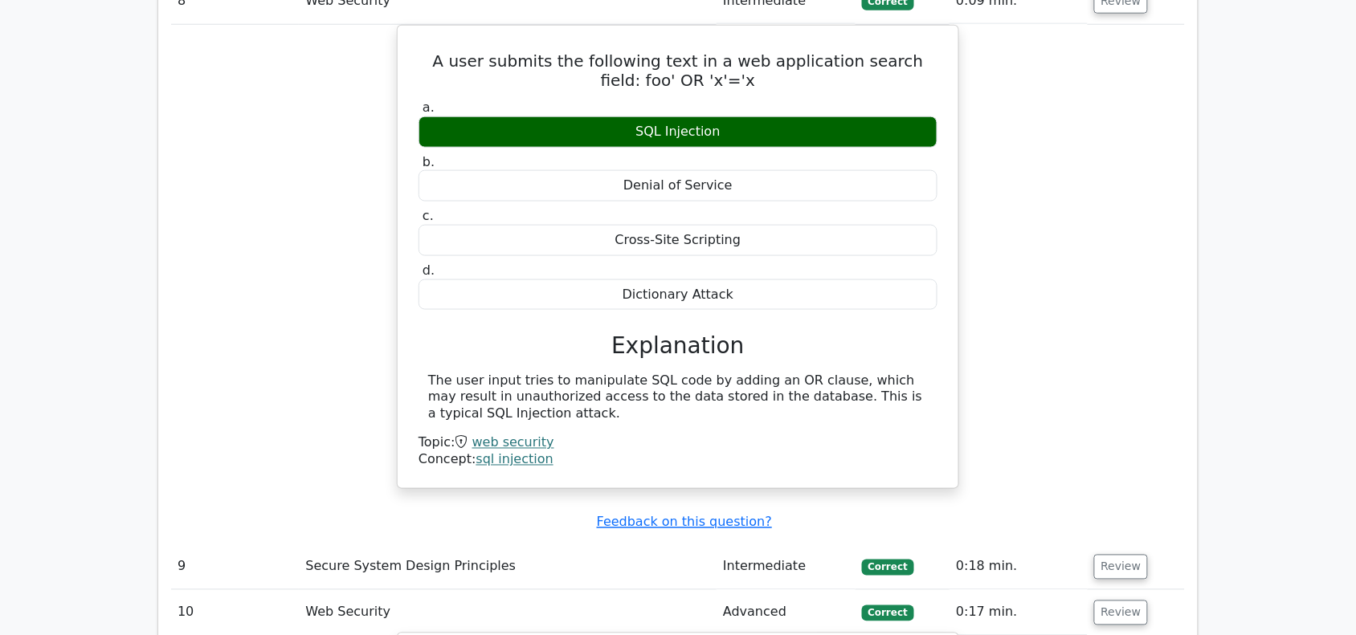
scroll to position [2234, 0]
